Goal: Use online tool/utility: Utilize a website feature to perform a specific function

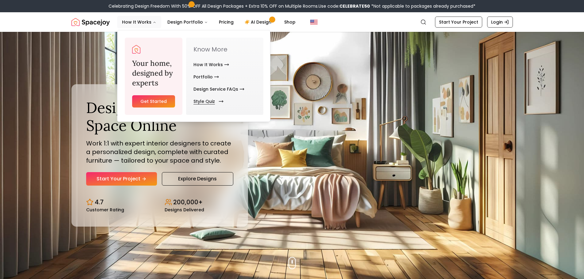
click at [209, 98] on link "Style Quiz" at bounding box center [207, 101] width 28 height 12
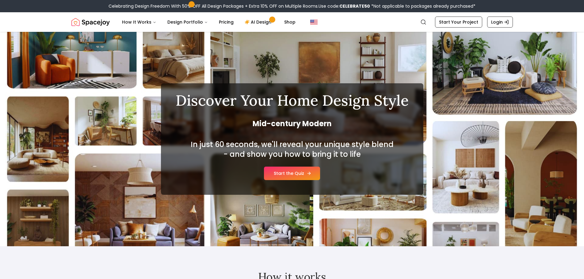
click at [292, 172] on link "Start the Quiz" at bounding box center [292, 173] width 56 height 13
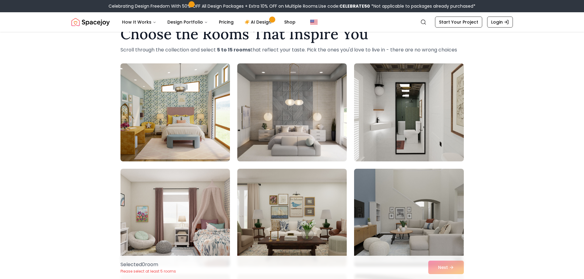
scroll to position [31, 0]
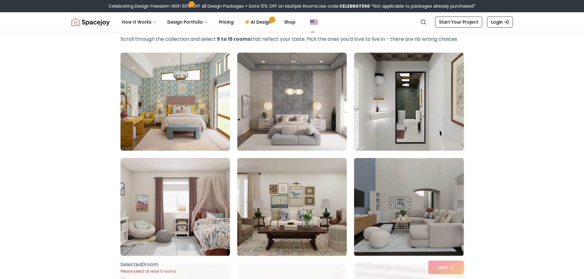
click at [186, 114] on img at bounding box center [175, 101] width 115 height 103
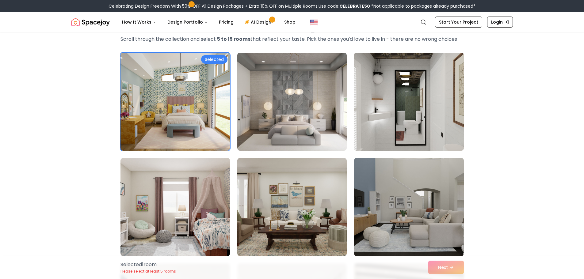
click at [421, 115] on img at bounding box center [408, 101] width 115 height 103
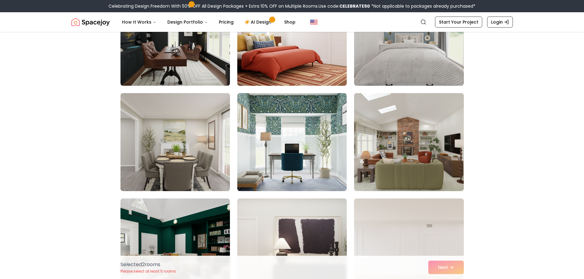
scroll to position [950, 0]
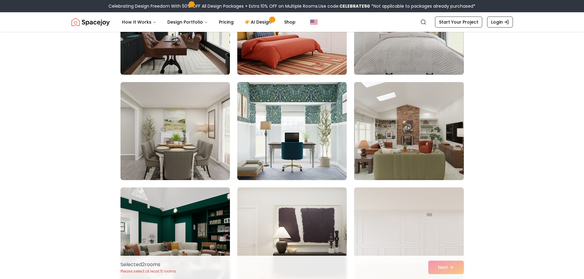
click at [411, 165] on img at bounding box center [408, 131] width 115 height 103
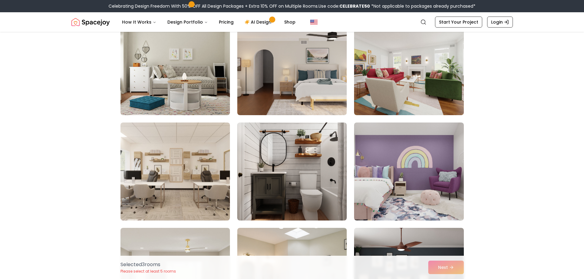
scroll to position [1318, 0]
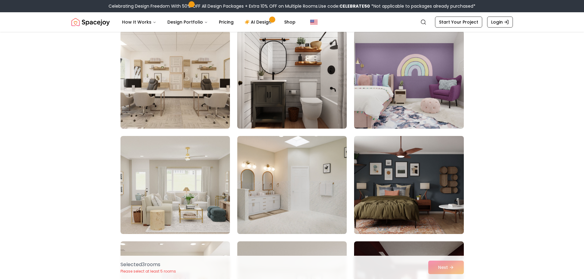
click at [436, 192] on img at bounding box center [408, 185] width 115 height 103
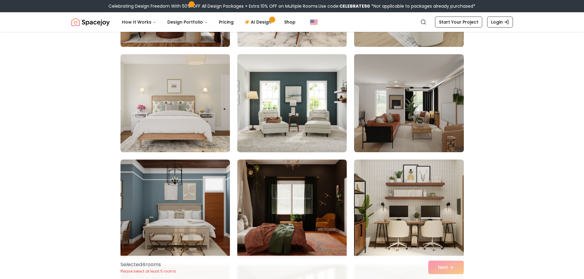
scroll to position [1717, 0]
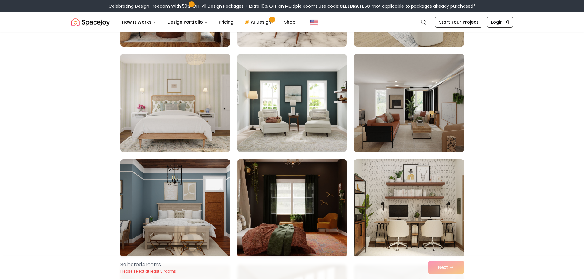
click at [310, 191] on img at bounding box center [292, 208] width 115 height 103
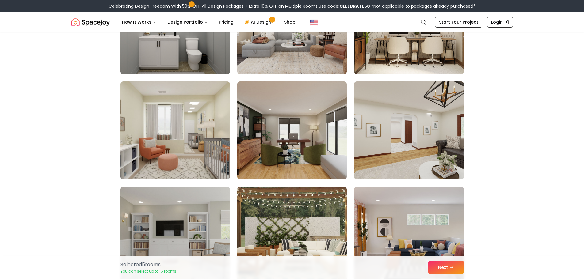
scroll to position [2146, 0]
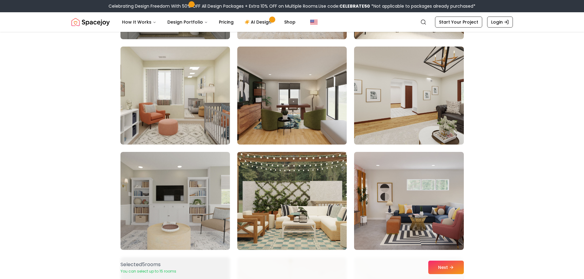
click at [298, 193] on img at bounding box center [292, 201] width 115 height 103
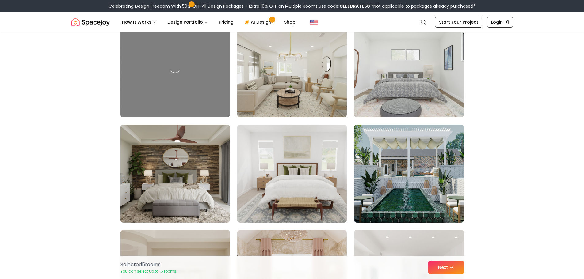
scroll to position [2391, 0]
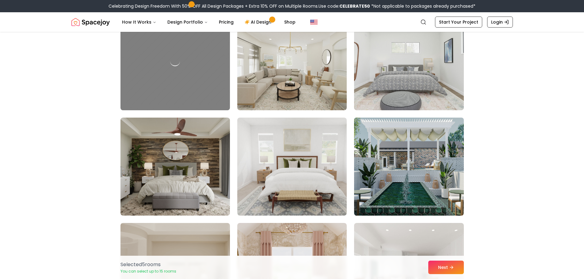
click at [450, 187] on img at bounding box center [408, 166] width 115 height 103
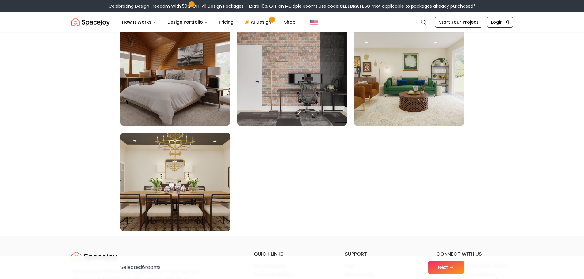
scroll to position [3464, 0]
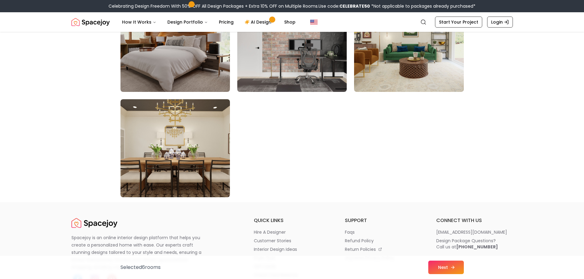
click at [458, 263] on button "Next" at bounding box center [446, 267] width 36 height 13
